Goal: Task Accomplishment & Management: Complete application form

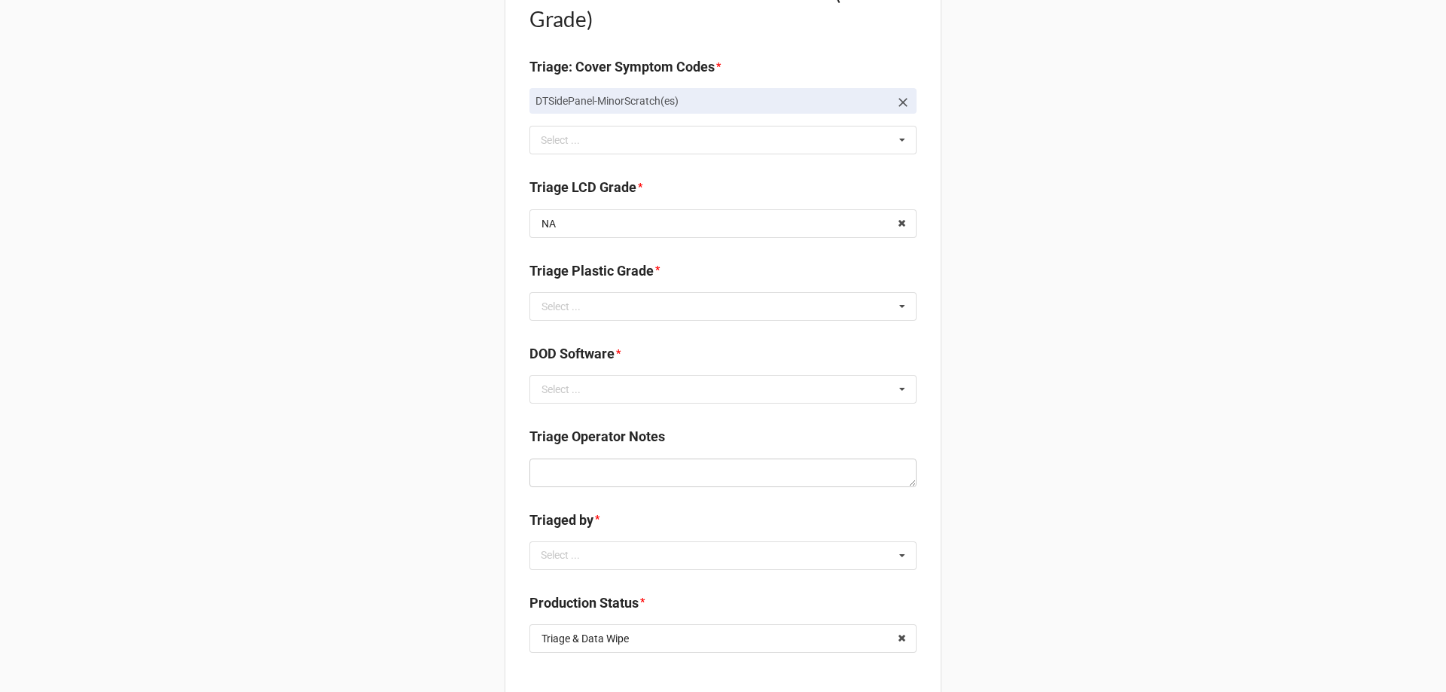
scroll to position [753, 0]
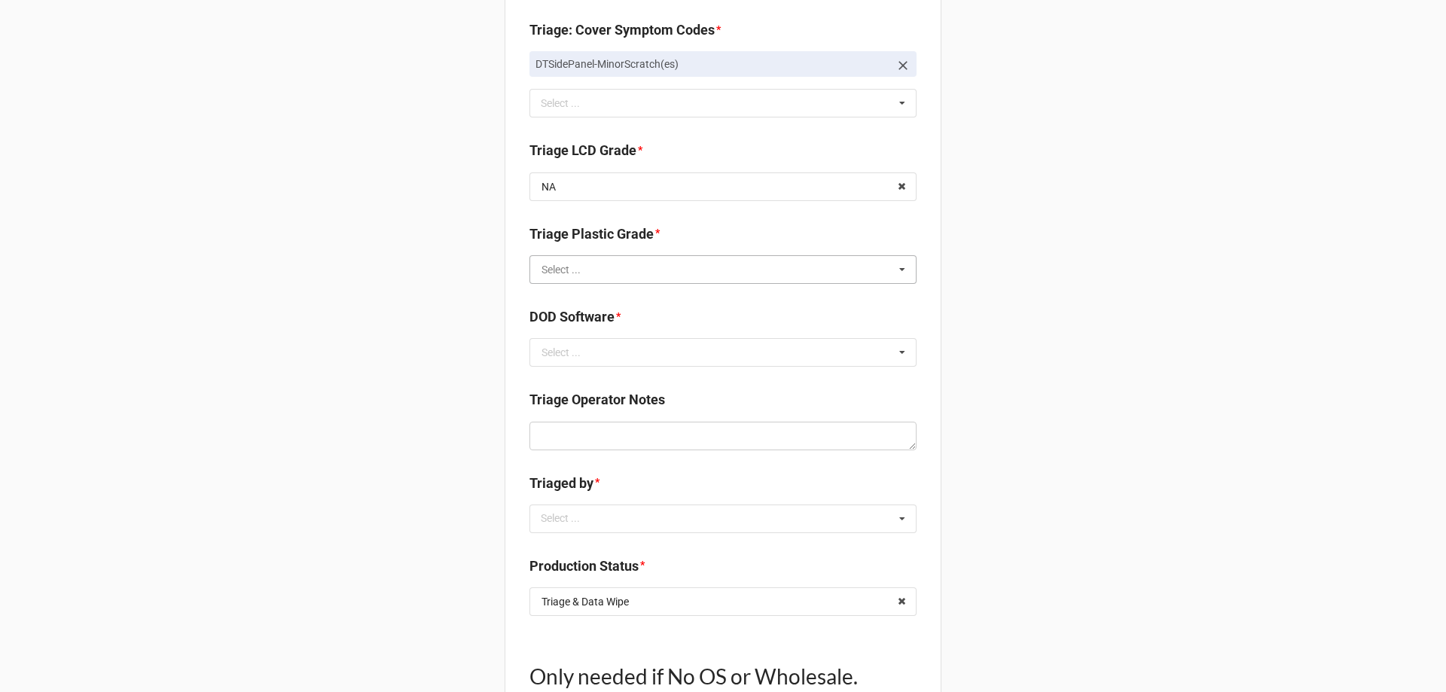
click at [743, 265] on input "text" at bounding box center [724, 269] width 386 height 27
click at [598, 322] on div "B" at bounding box center [723, 325] width 386 height 28
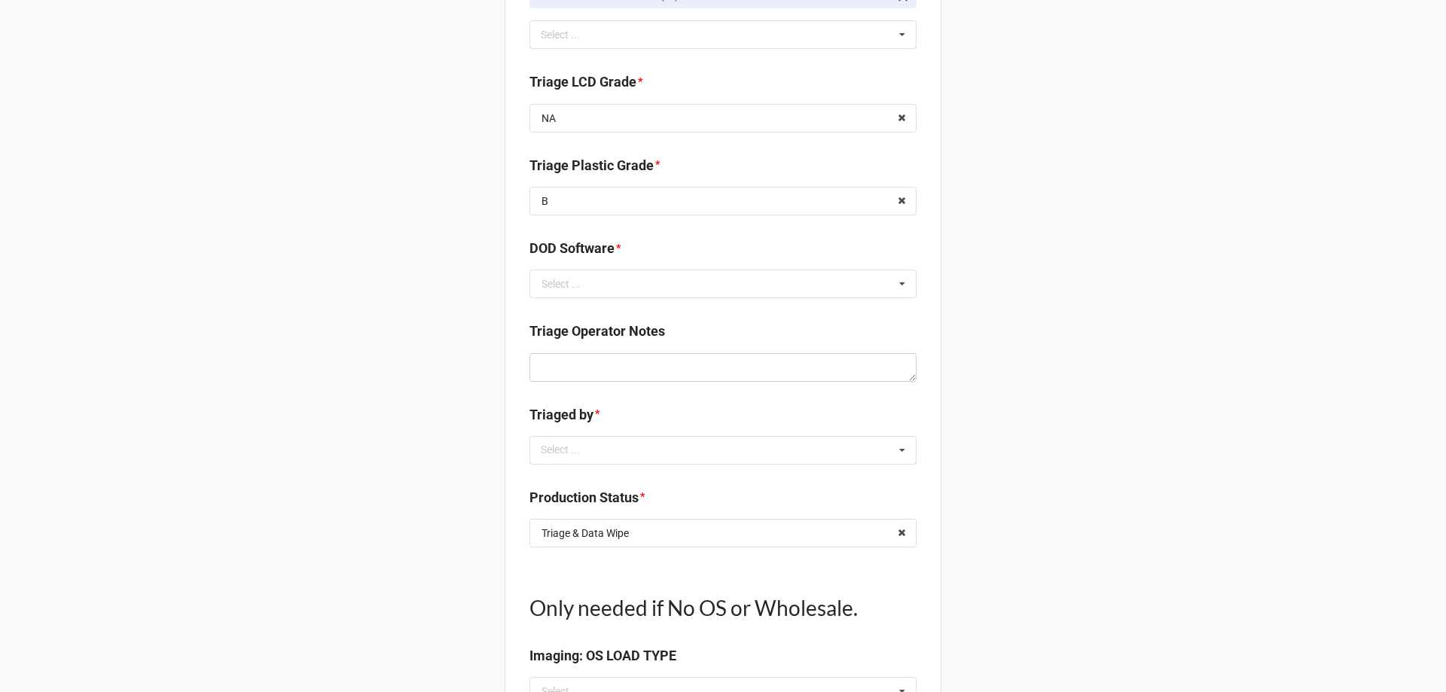
scroll to position [979, 0]
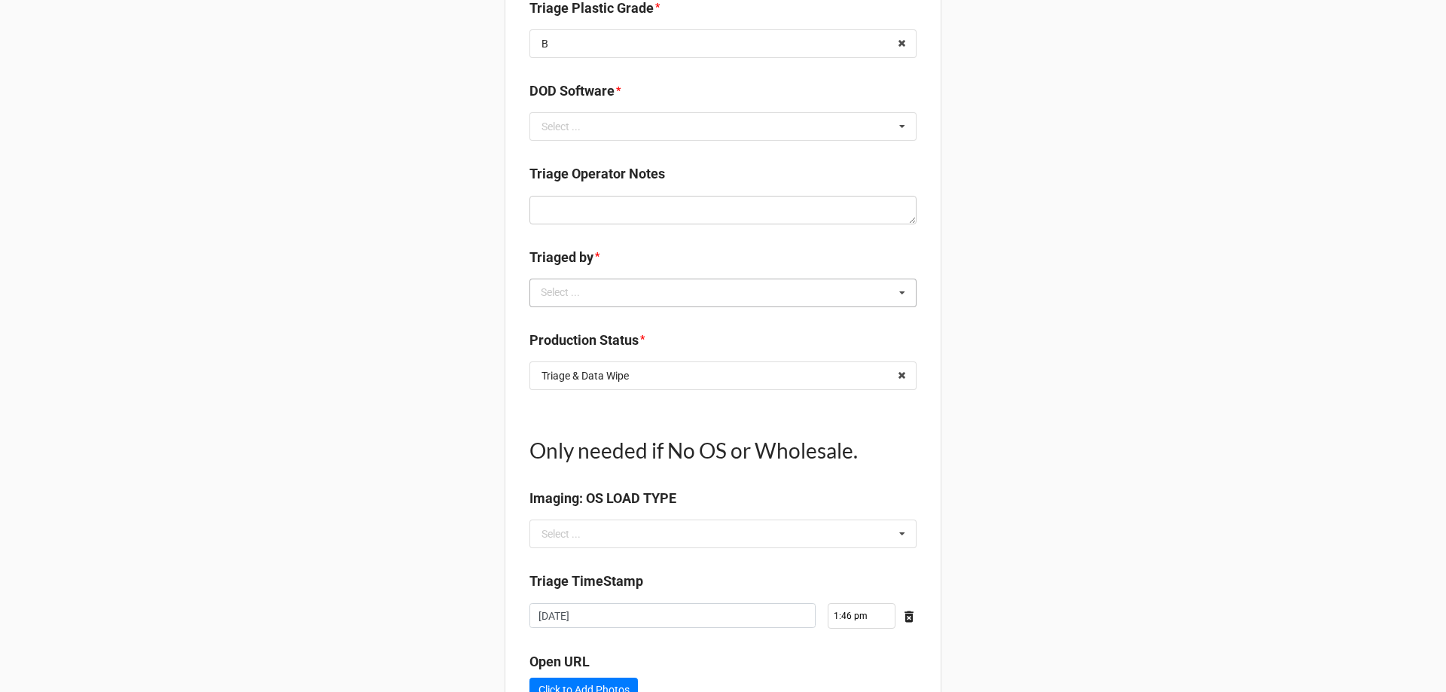
click at [606, 297] on div "Select ... No results found." at bounding box center [722, 293] width 387 height 29
click at [565, 121] on div "Select ..." at bounding box center [561, 126] width 39 height 11
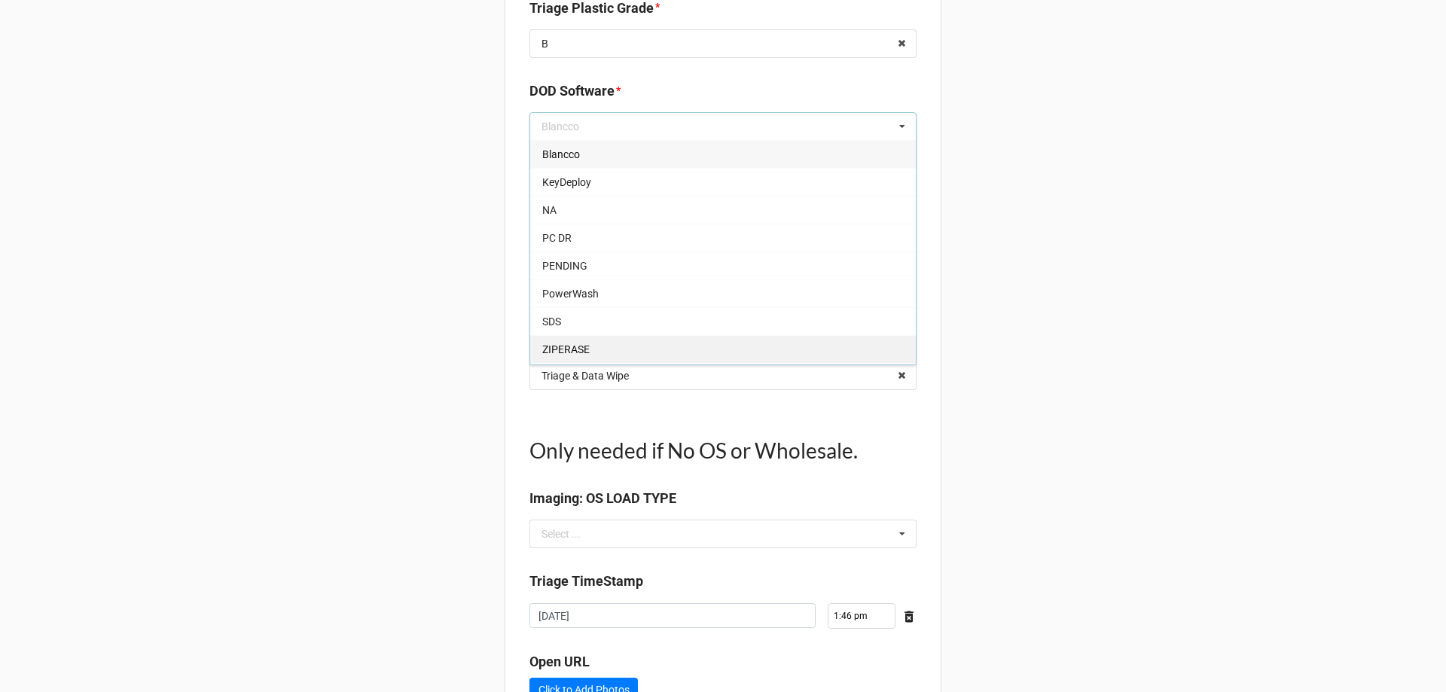
click at [621, 358] on div "ZIPERASE" at bounding box center [723, 349] width 386 height 28
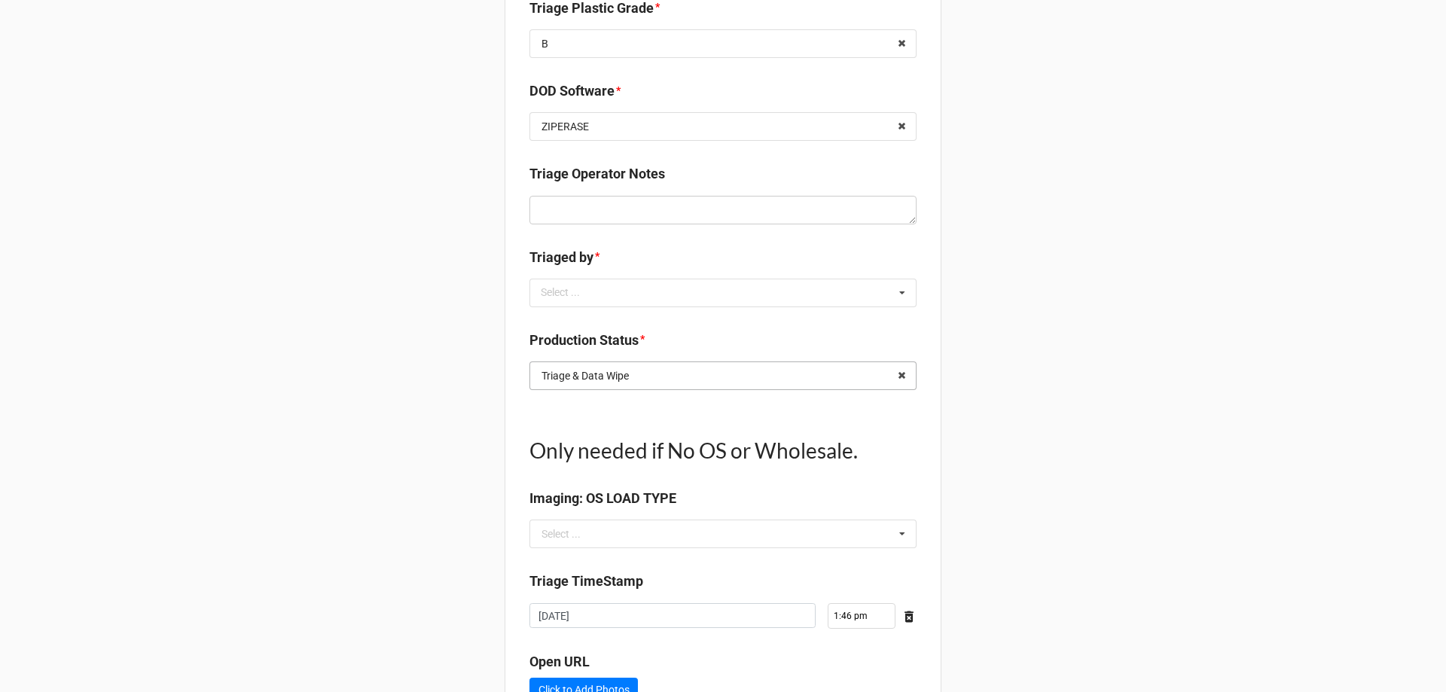
click at [882, 380] on input "text" at bounding box center [724, 375] width 386 height 27
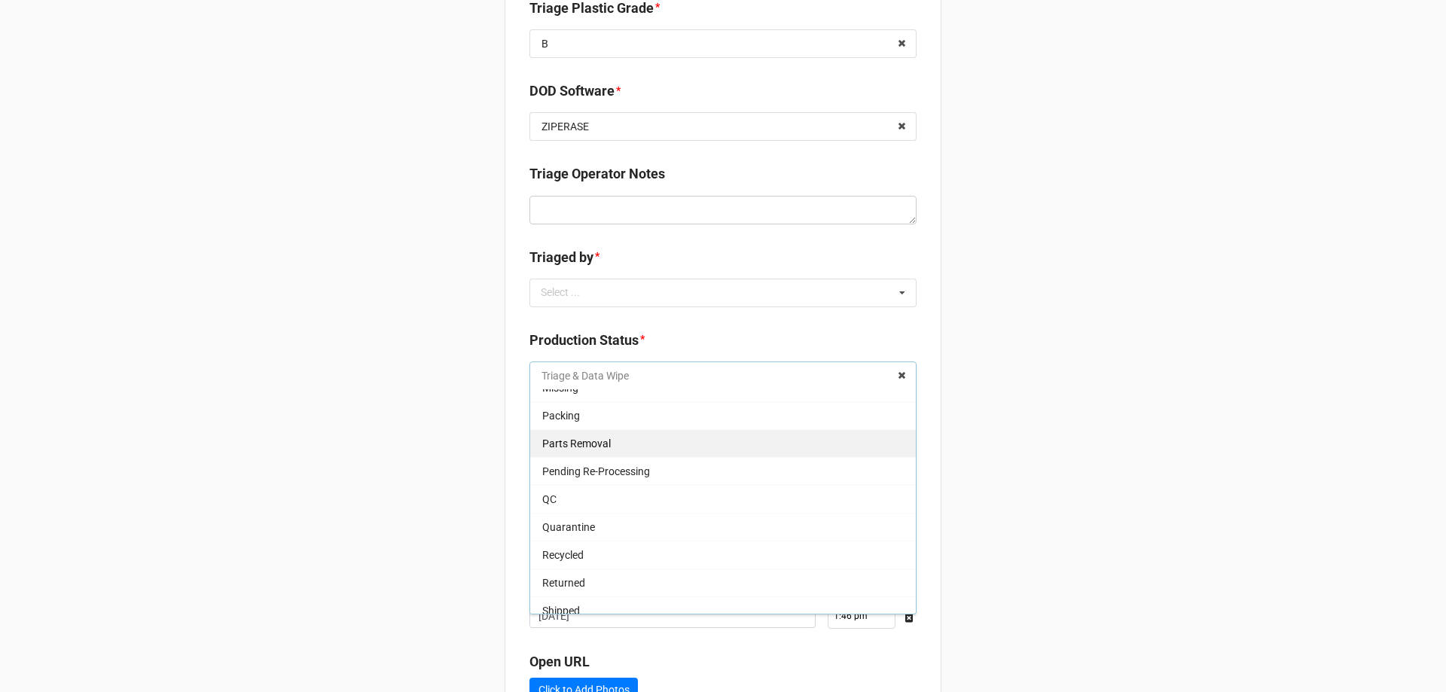
scroll to position [154, 0]
click at [575, 495] on div "QC" at bounding box center [723, 500] width 386 height 28
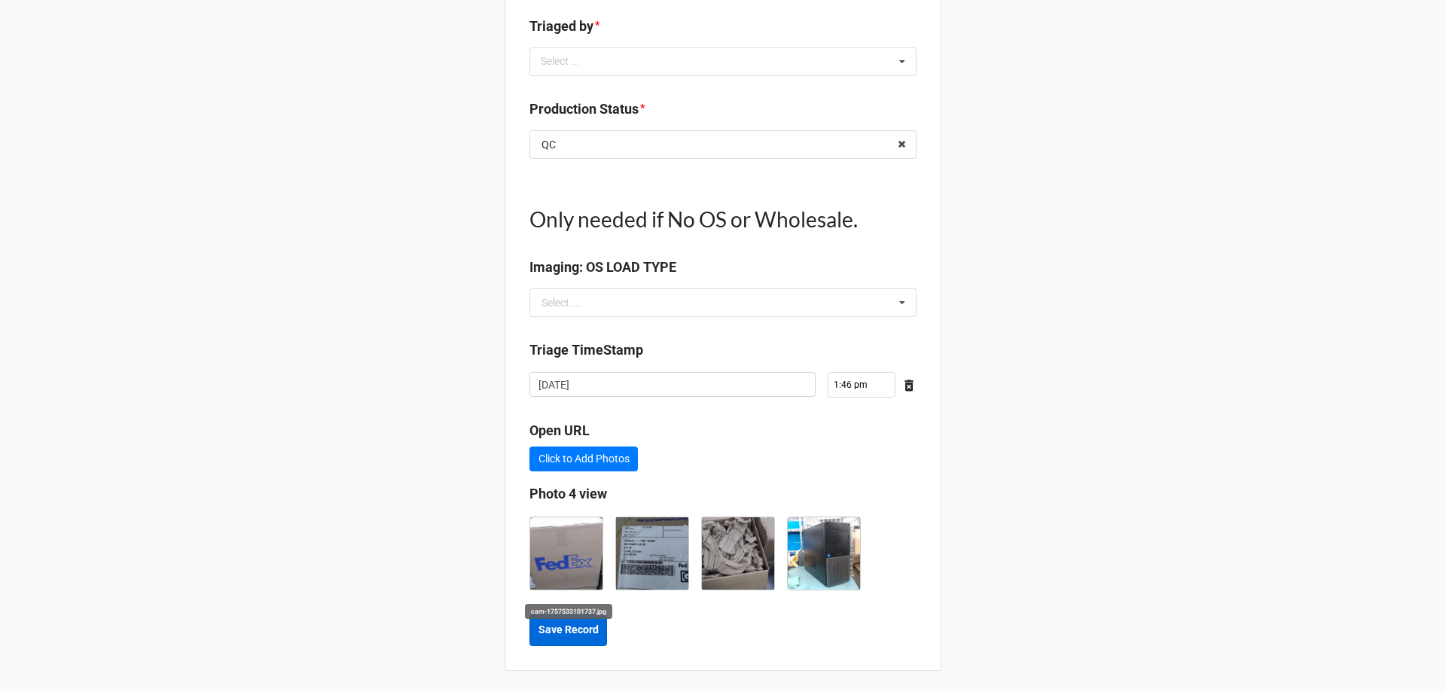
scroll to position [1213, 0]
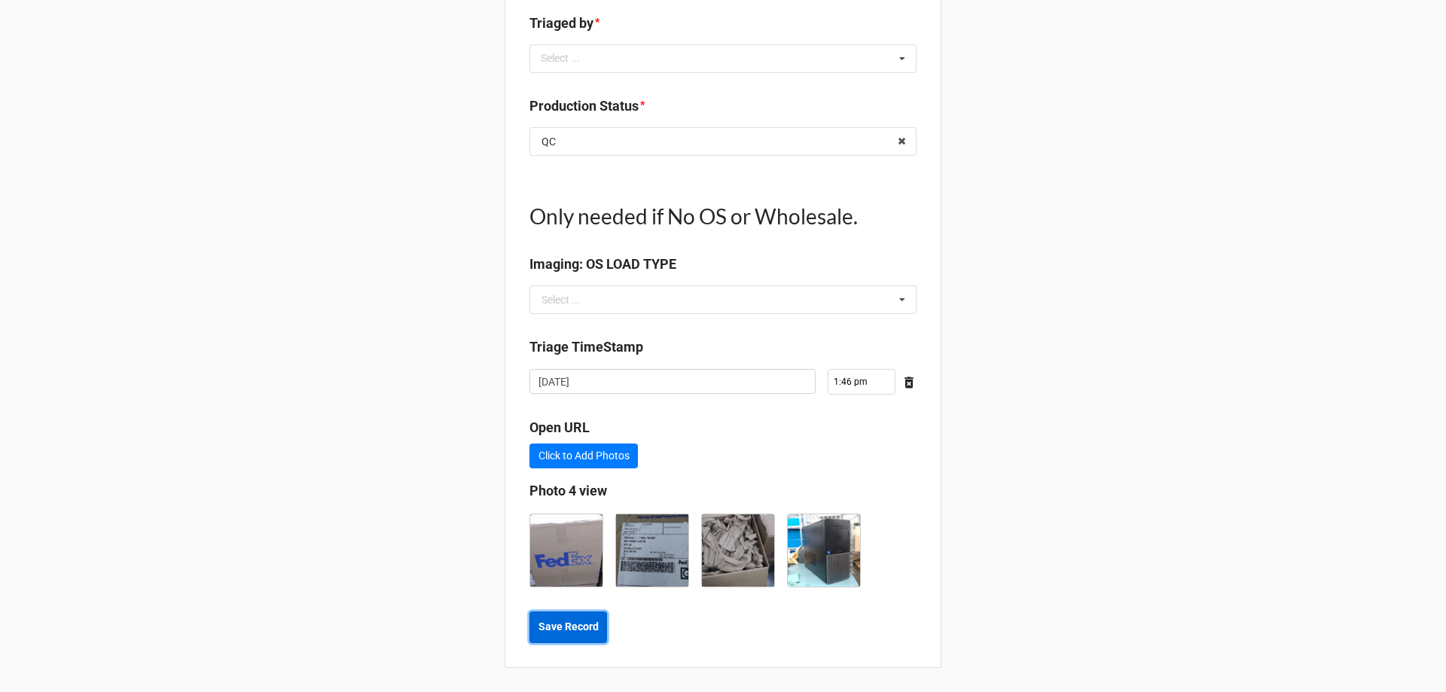
click at [574, 626] on b "Save Record" at bounding box center [568, 627] width 60 height 16
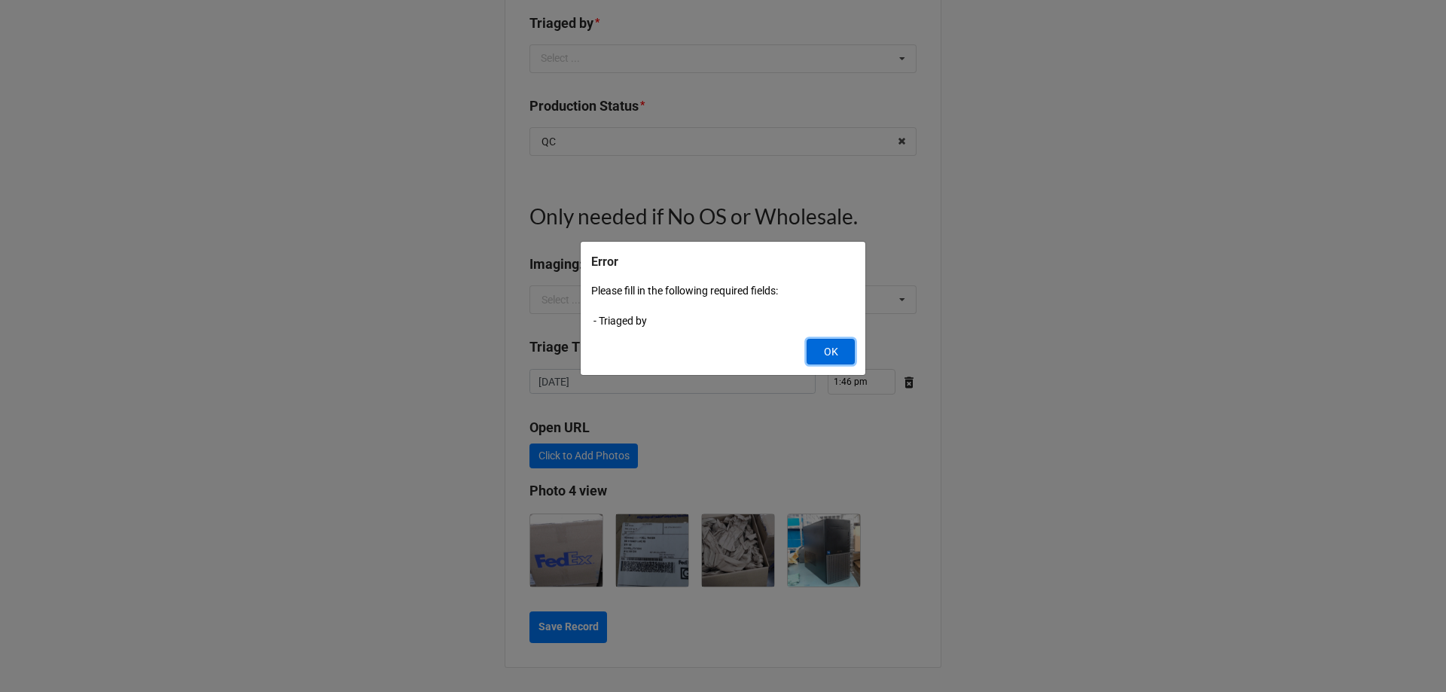
click at [837, 360] on button "OK" at bounding box center [831, 352] width 48 height 26
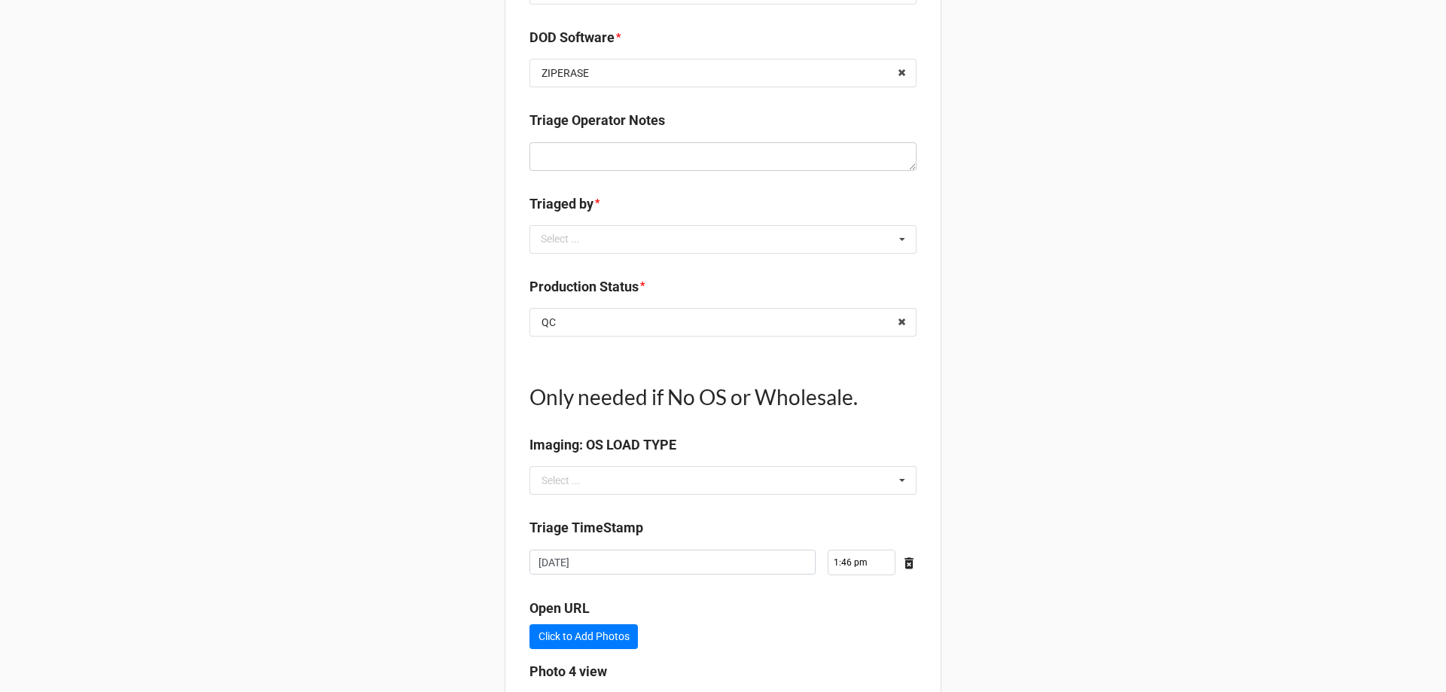
scroll to position [987, 0]
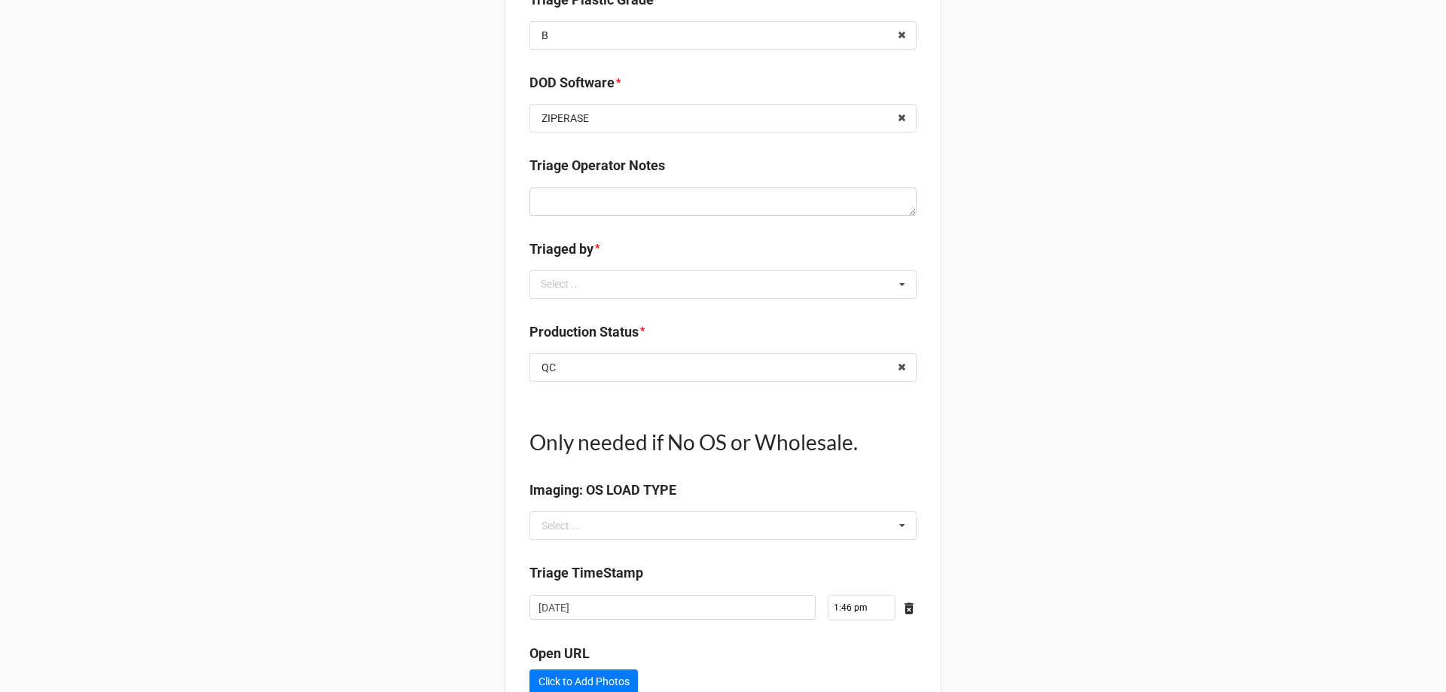
click at [731, 299] on div "Triaged by * Select ... [PERSON_NAME] TreS" at bounding box center [722, 274] width 387 height 71
click at [729, 294] on div "Select ... [PERSON_NAME] TreS" at bounding box center [722, 284] width 387 height 29
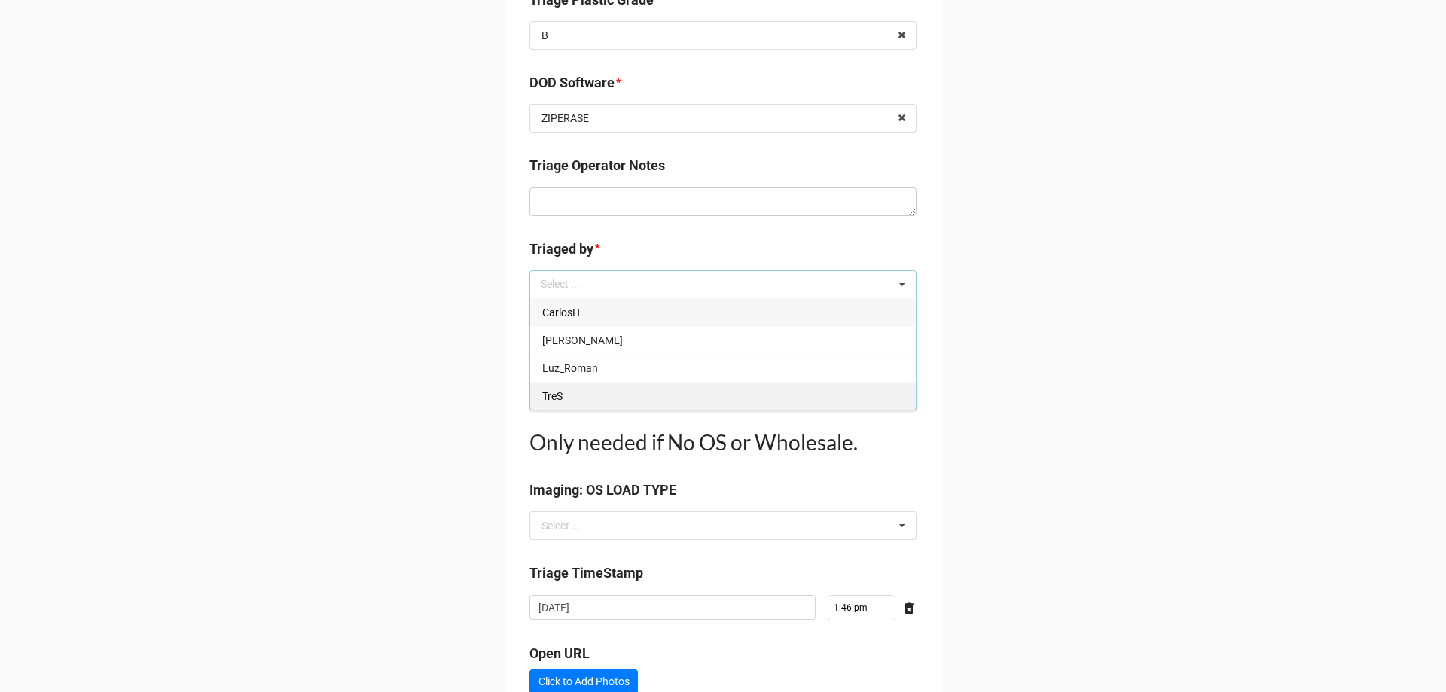
click at [686, 386] on div "TreS" at bounding box center [723, 396] width 386 height 28
type textarea "x"
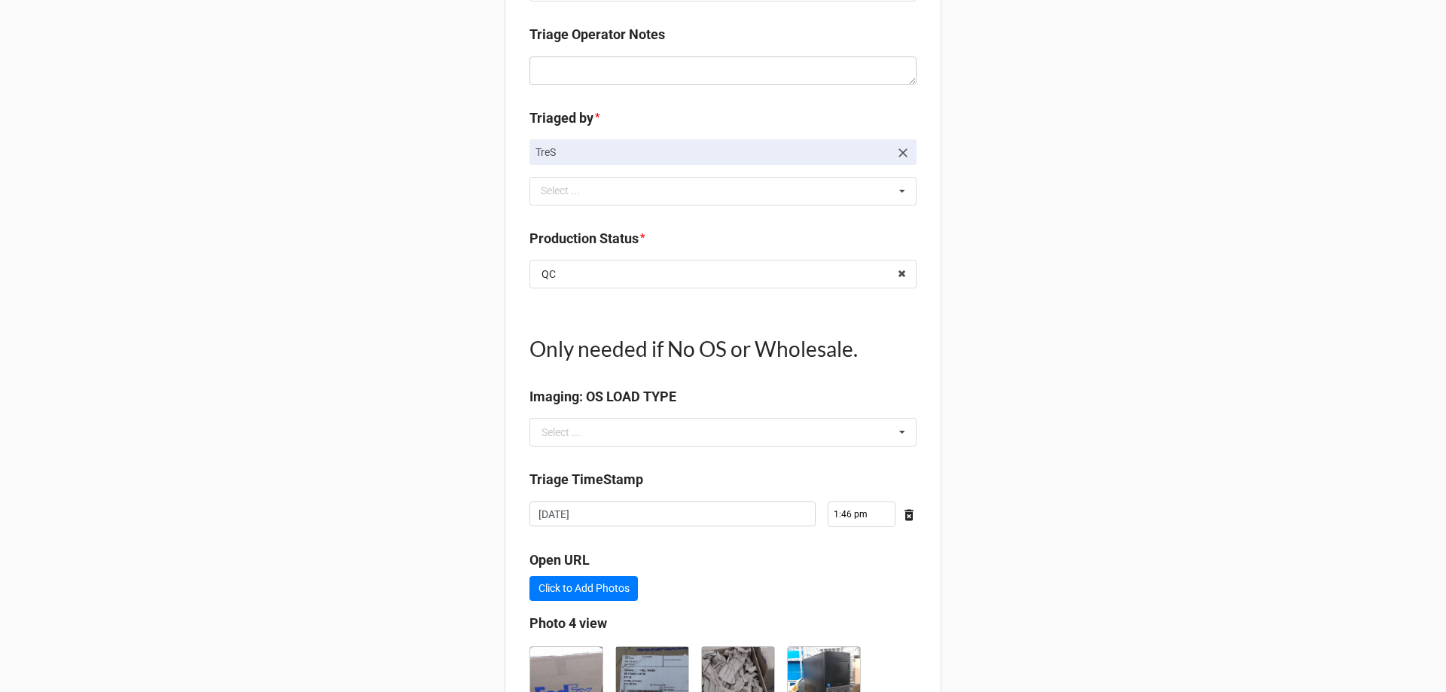
scroll to position [1251, 0]
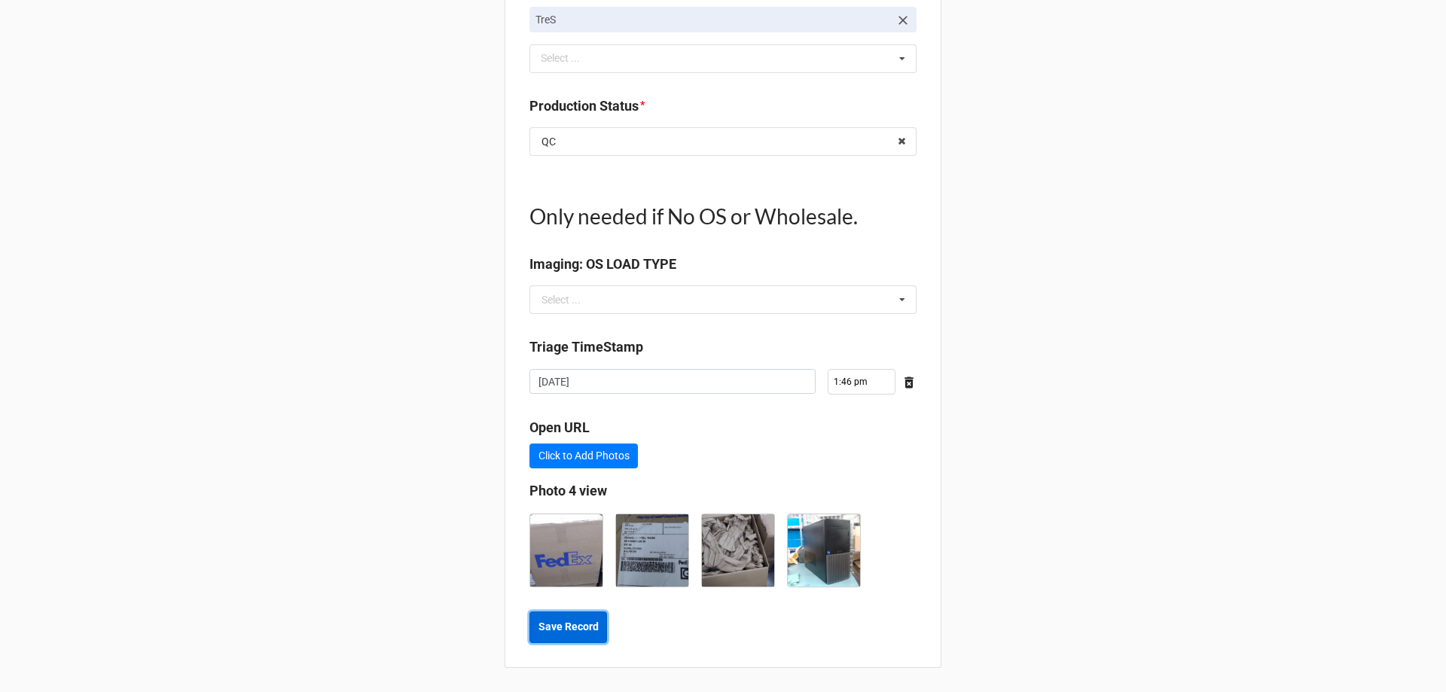
click at [538, 638] on button "Save Record" at bounding box center [568, 628] width 78 height 32
